Goal: Find specific page/section: Find specific page/section

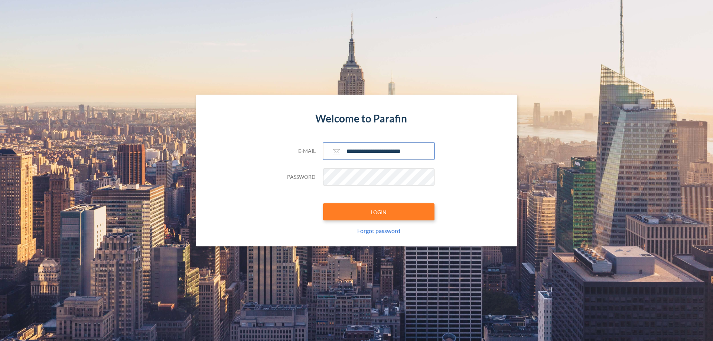
type input "**********"
click at [379, 212] on button "LOGIN" at bounding box center [378, 212] width 111 height 17
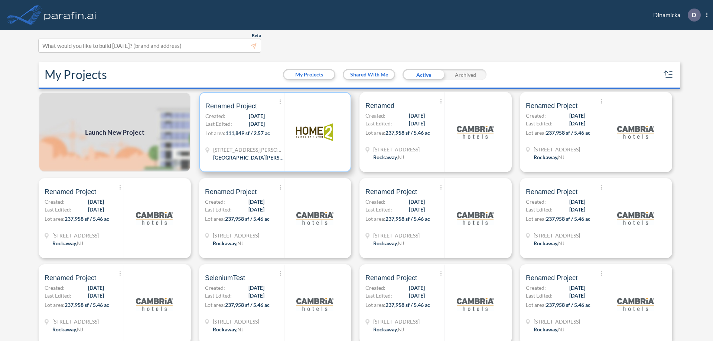
scroll to position [2, 0]
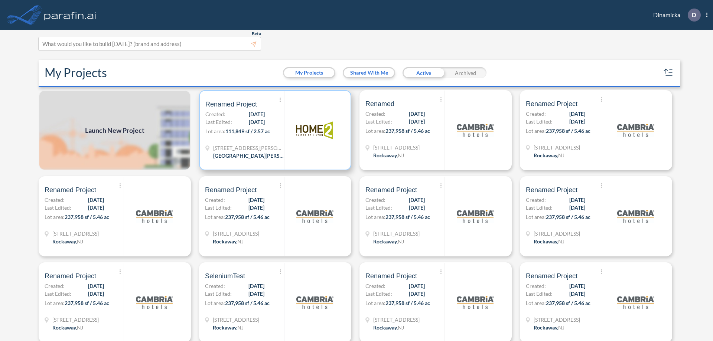
click at [274, 130] on p "Lot area: 111,849 sf / 2.57 ac" at bounding box center [244, 132] width 79 height 11
